Goal: Task Accomplishment & Management: Manage account settings

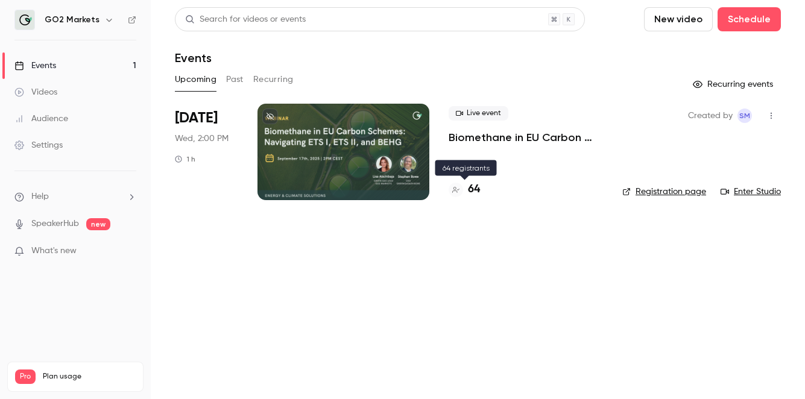
click at [458, 189] on icon at bounding box center [455, 189] width 7 height 7
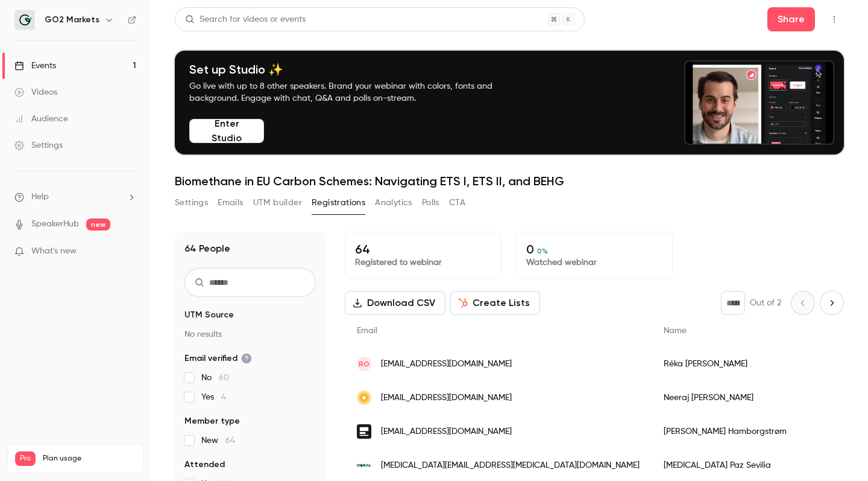
click at [655, 191] on div "Search for videos or events Share Set up Studio ✨ Go live with up to 8 other sp…" at bounding box center [509, 299] width 669 height 584
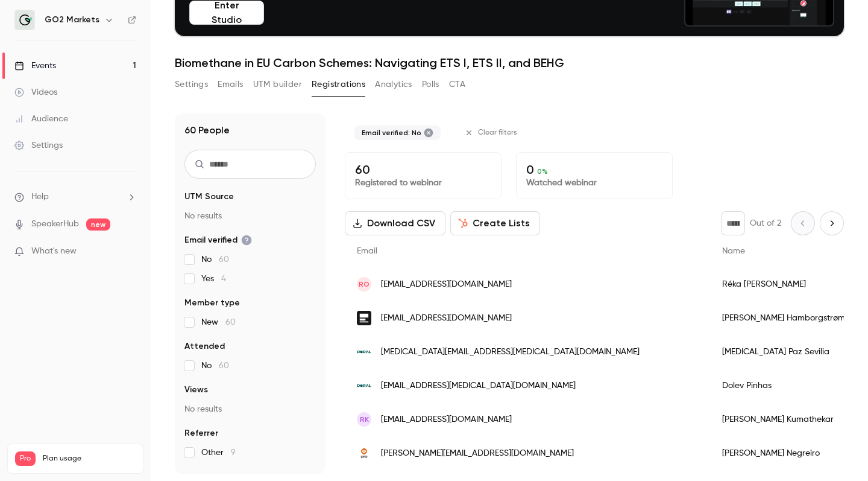
scroll to position [118, 0]
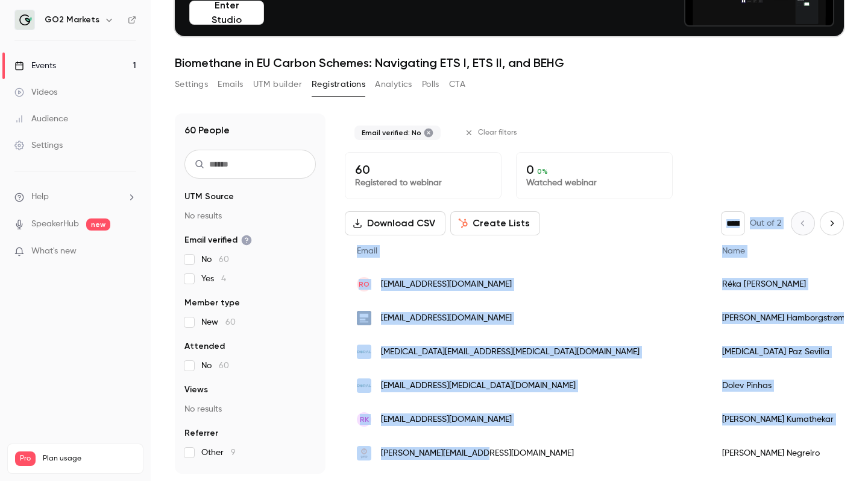
drag, startPoint x: 336, startPoint y: 206, endPoint x: 407, endPoint y: 480, distance: 282.9
click at [407, 399] on main "Search for videos or events Share Set up Studio ✨ Go live with up to 8 other sp…" at bounding box center [510, 240] width 718 height 481
click at [615, 209] on div "Email verified: No Clear filters 60 Registered to webinar 0 0 % Watched webinar…" at bounding box center [594, 293] width 499 height 360
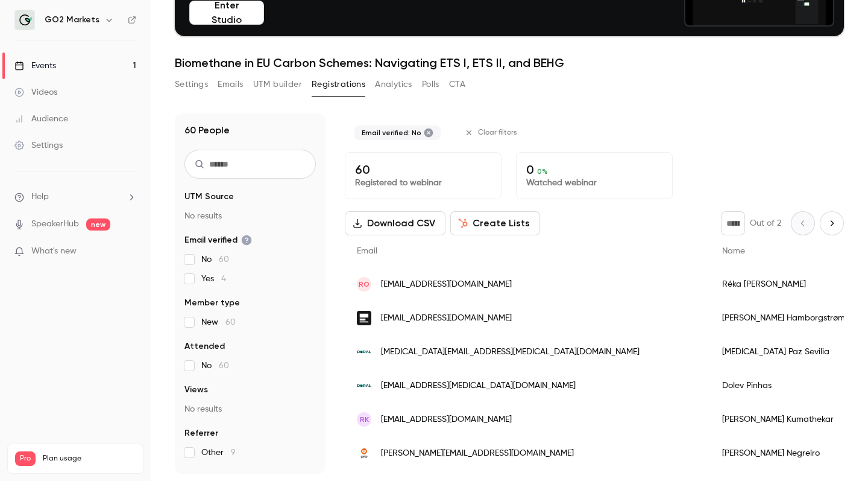
click at [274, 86] on button "UTM builder" at bounding box center [277, 84] width 49 height 19
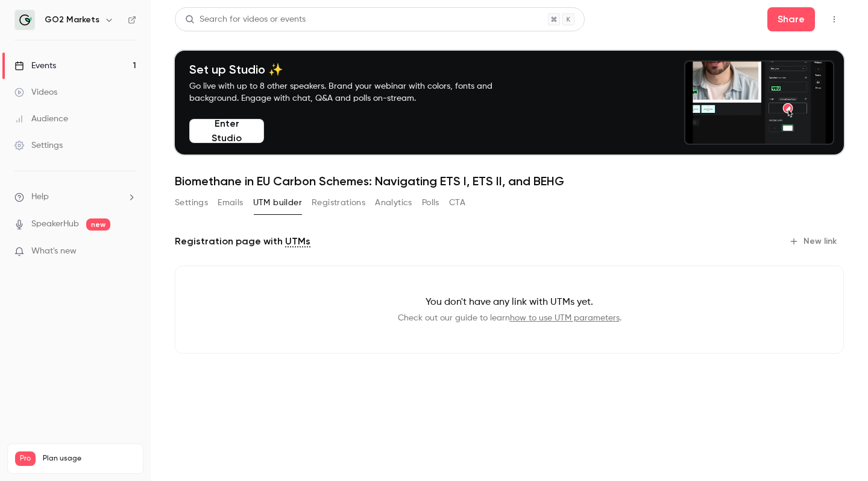
click at [431, 210] on button "Polls" at bounding box center [430, 202] width 17 height 19
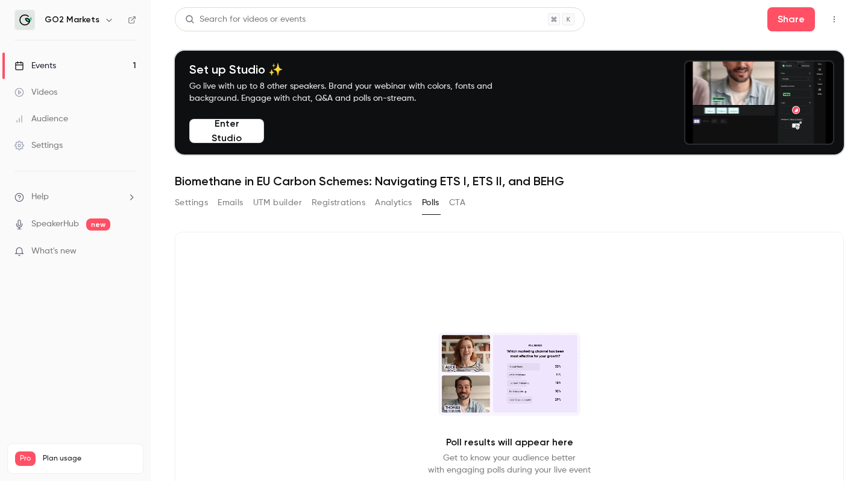
click at [448, 198] on div "Settings Emails UTM builder Registrations Analytics Polls CTA" at bounding box center [320, 202] width 291 height 19
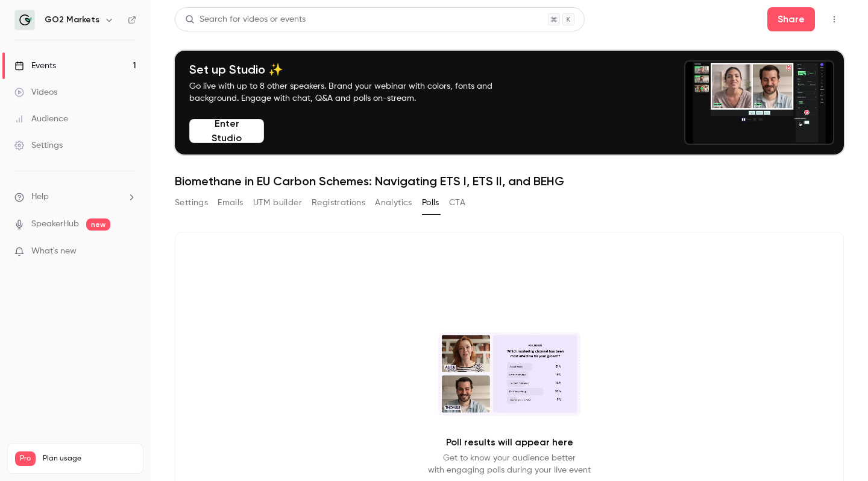
click at [453, 201] on button "CTA" at bounding box center [457, 202] width 16 height 19
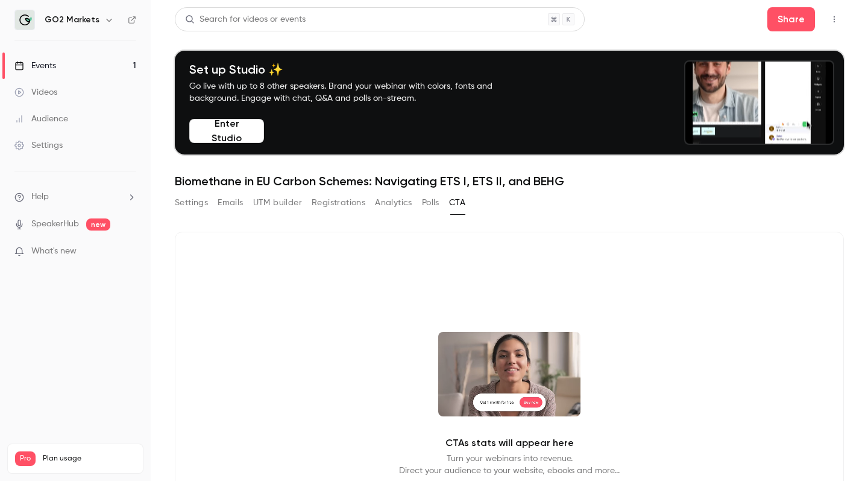
click at [196, 202] on button "Settings" at bounding box center [191, 202] width 33 height 19
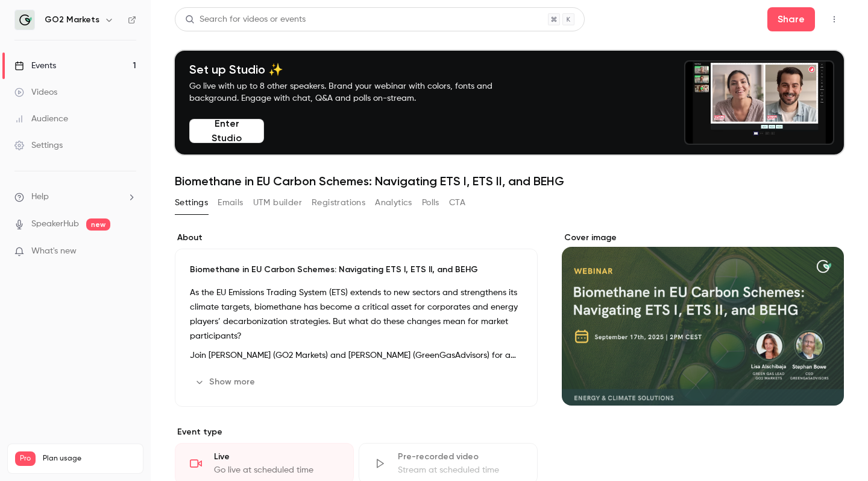
click at [235, 204] on button "Emails" at bounding box center [230, 202] width 25 height 19
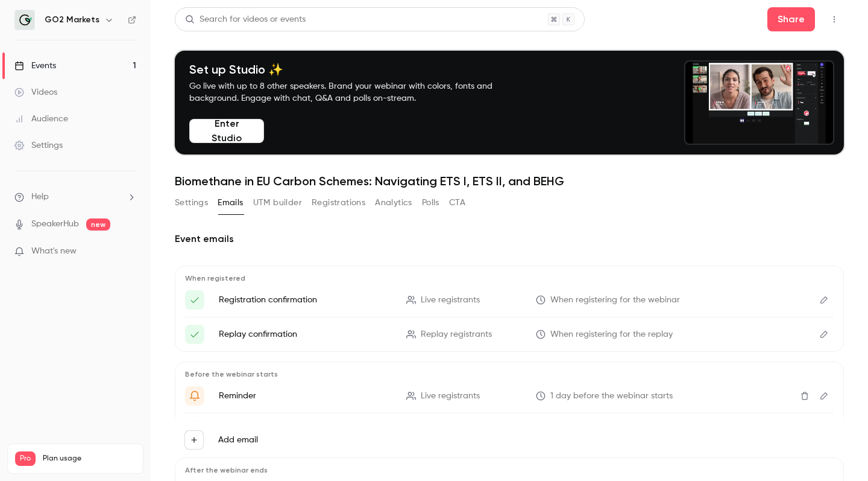
click at [395, 203] on button "Analytics" at bounding box center [393, 202] width 37 height 19
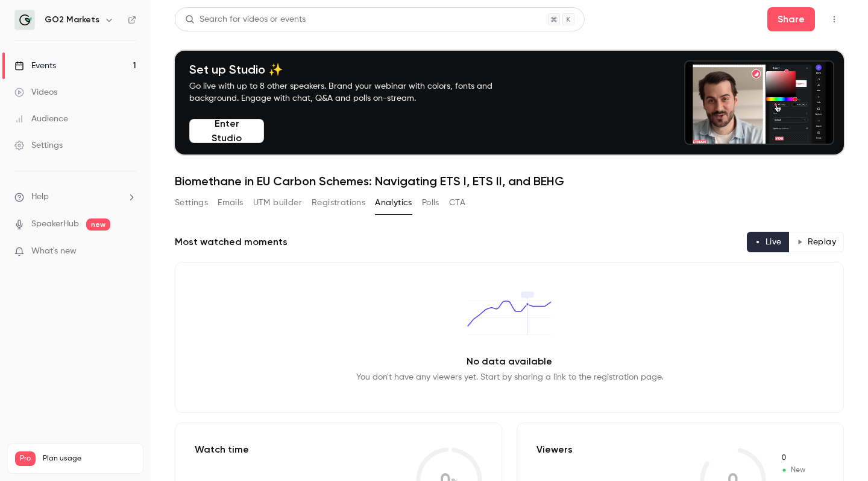
click at [343, 209] on button "Registrations" at bounding box center [339, 202] width 54 height 19
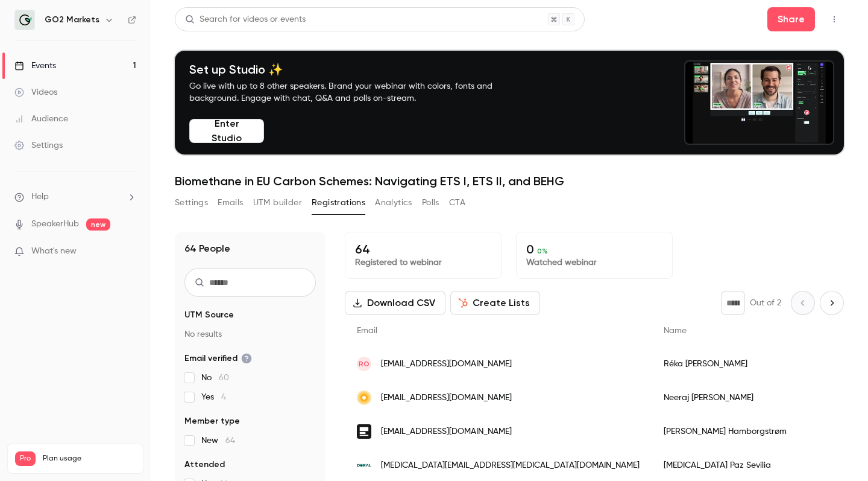
click at [415, 236] on div "64 Registered to webinar" at bounding box center [423, 255] width 157 height 47
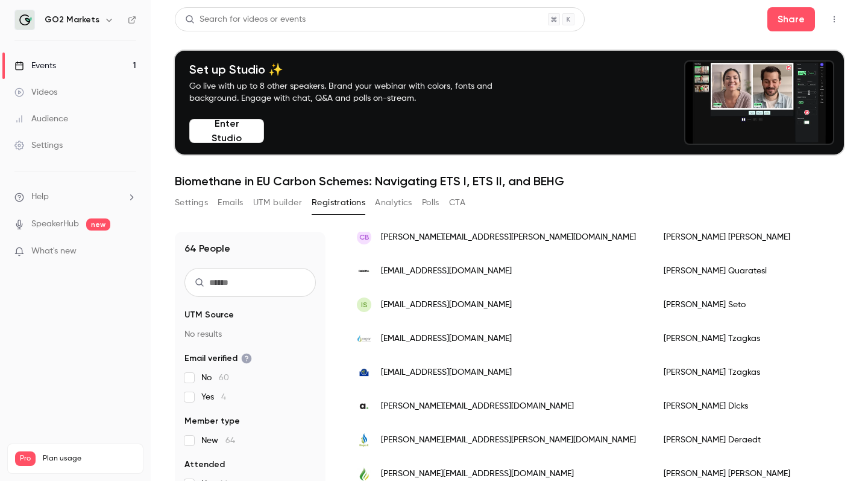
scroll to position [1444, 0]
click at [238, 200] on button "Emails" at bounding box center [230, 202] width 25 height 19
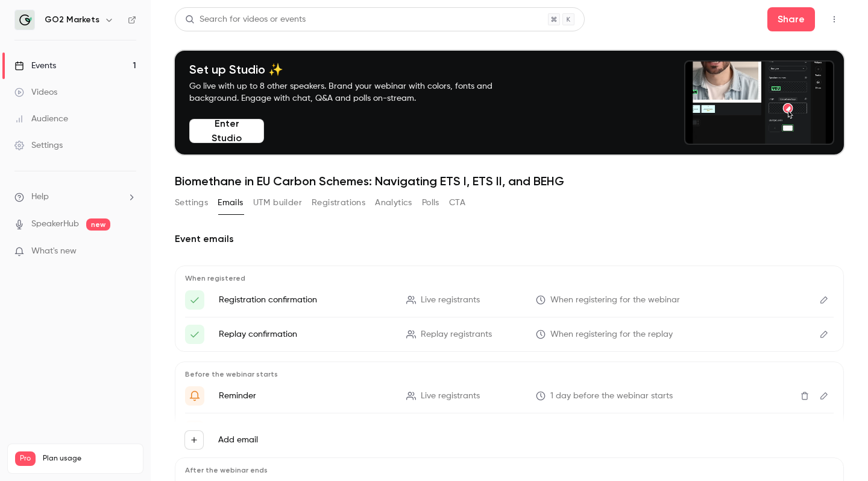
click at [199, 204] on button "Settings" at bounding box center [191, 202] width 33 height 19
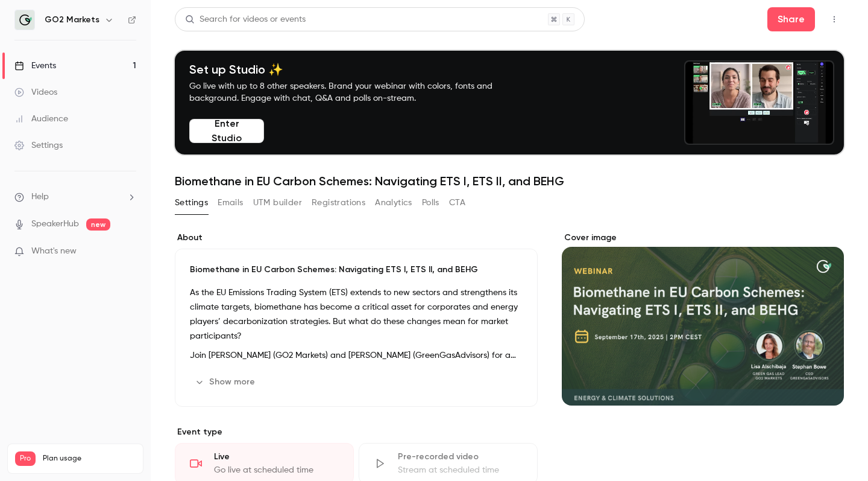
click at [91, 92] on link "Videos" at bounding box center [75, 92] width 151 height 27
